Goal: Understand process/instructions

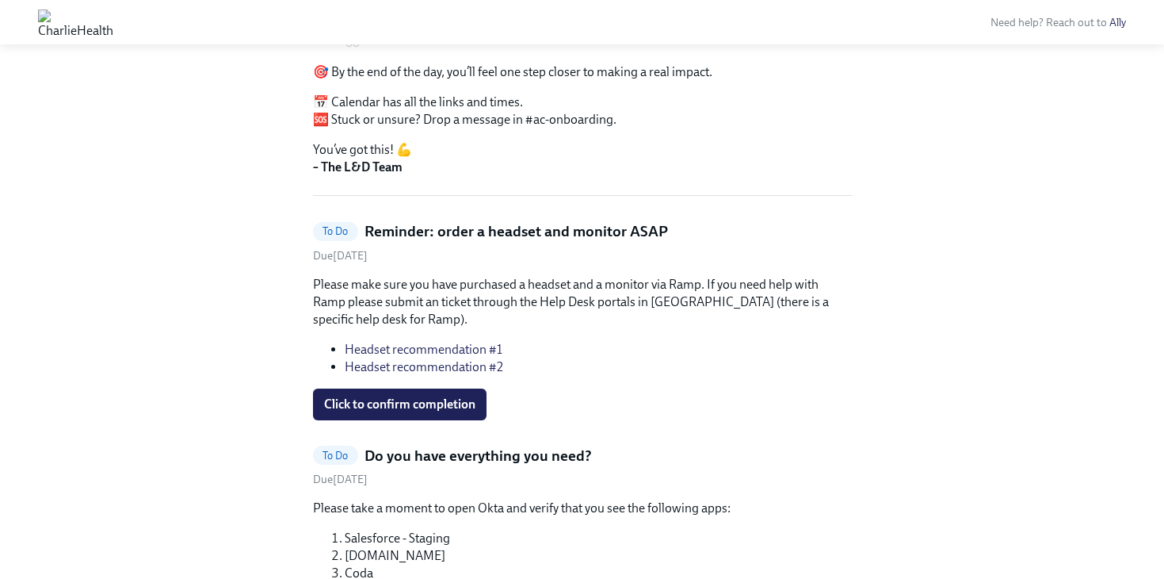
scroll to position [403, 0]
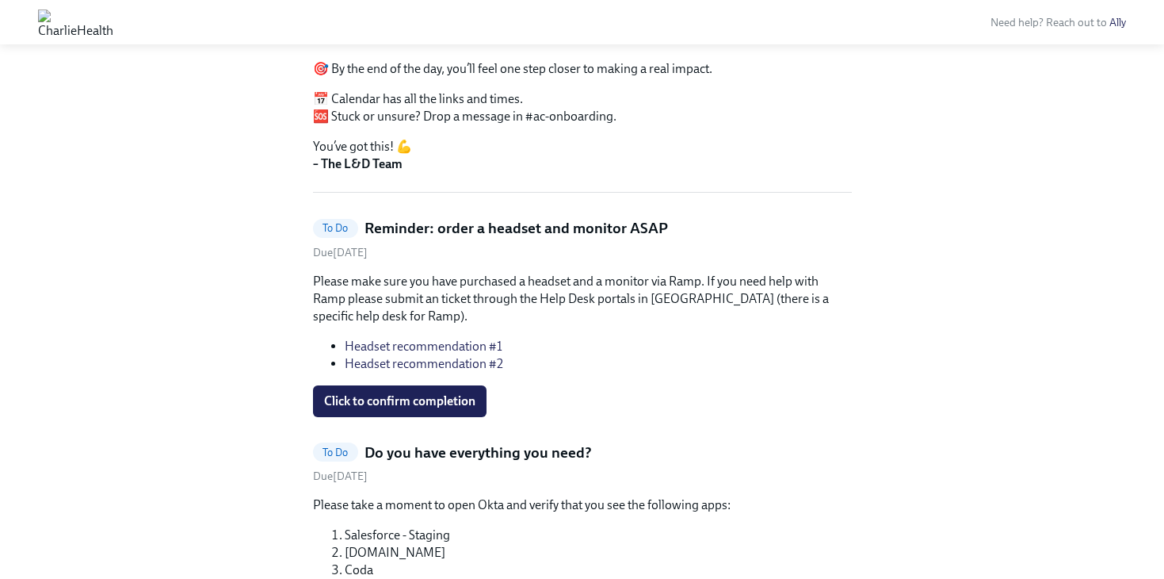
click at [487, 356] on link "Headset recommendation #2" at bounding box center [424, 363] width 159 height 15
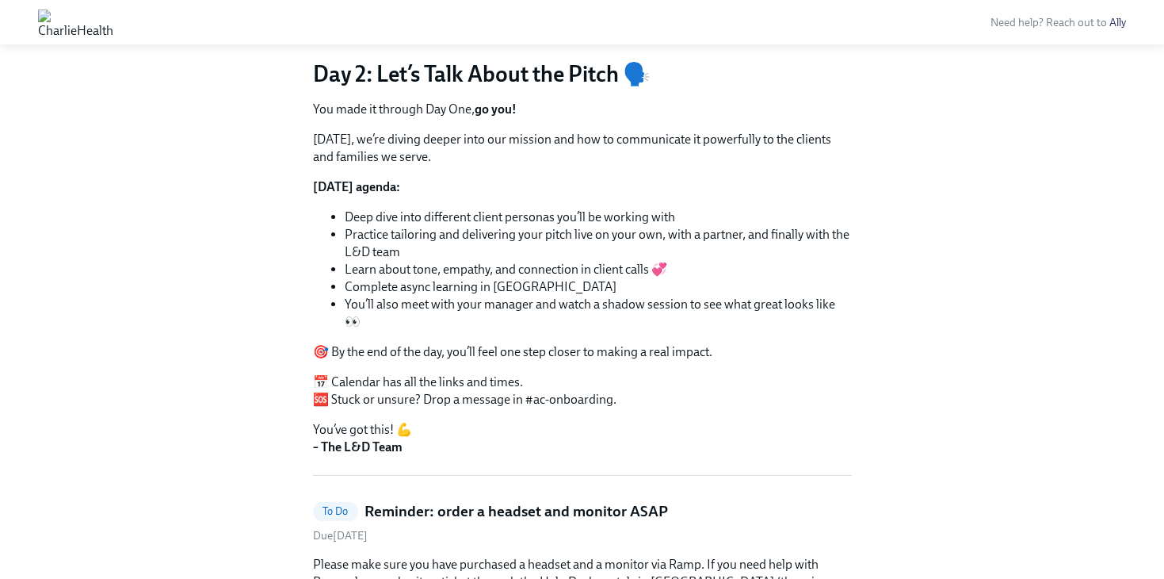
scroll to position [0, 0]
